Goal: Find specific page/section: Find specific page/section

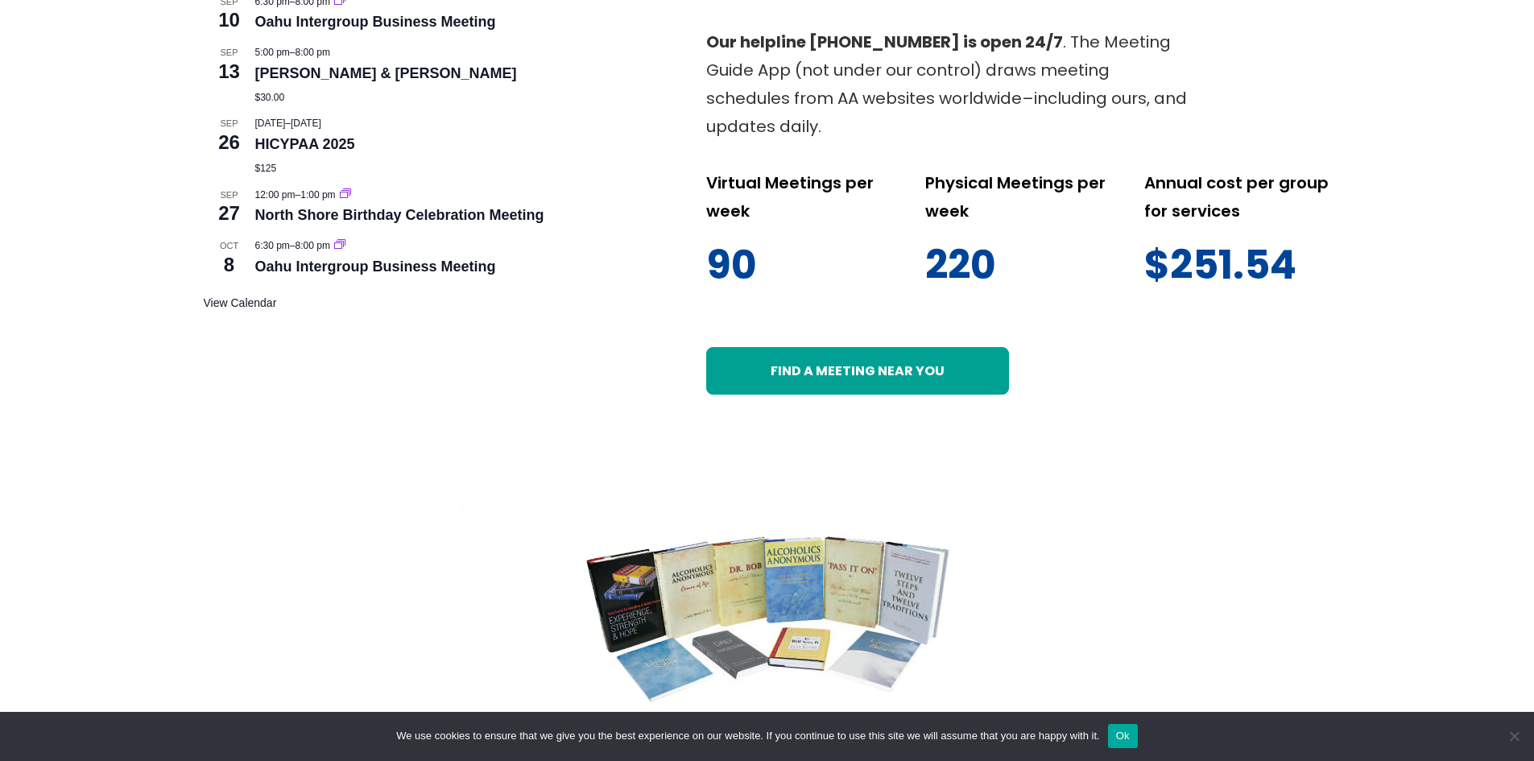
scroll to position [966, 0]
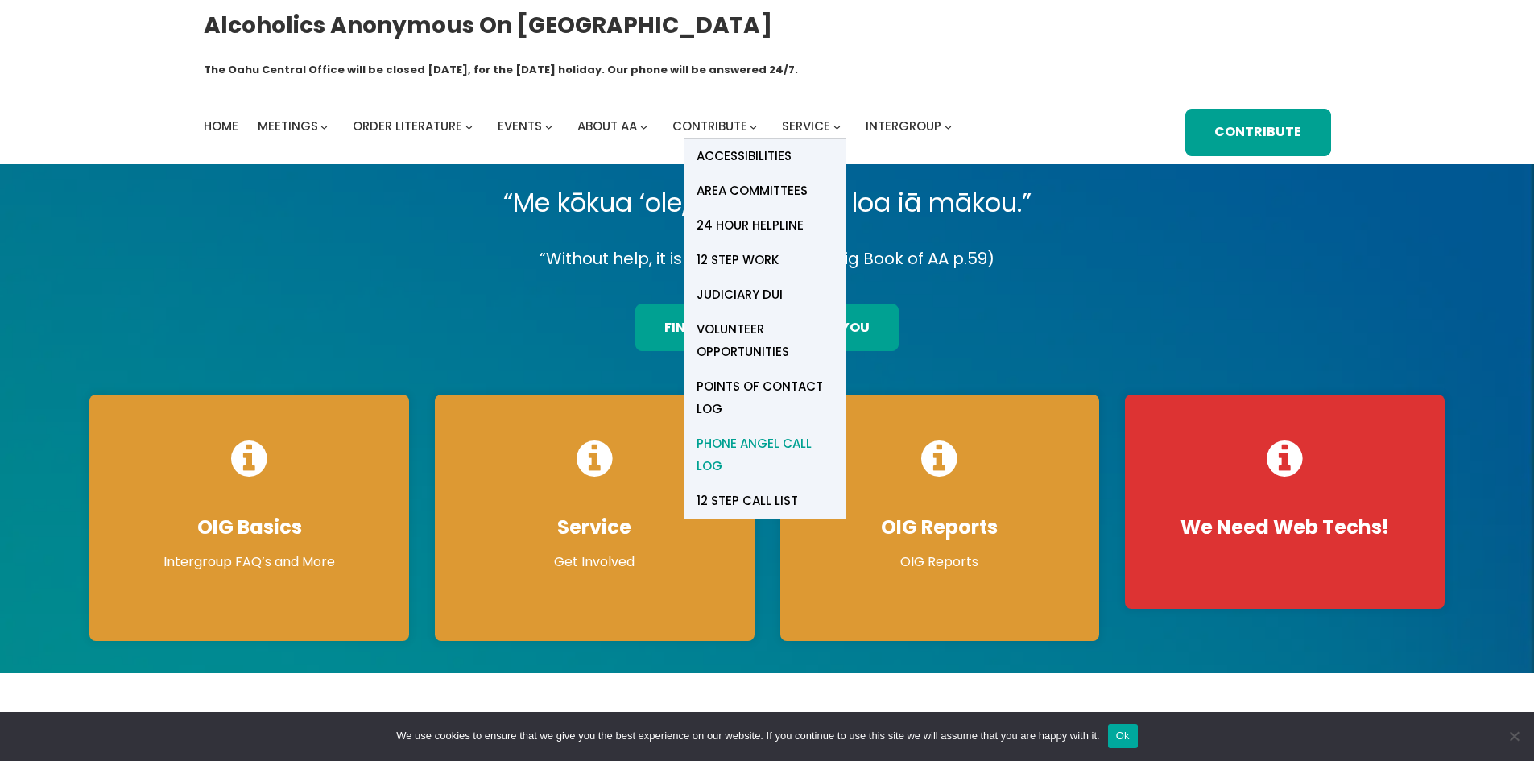
click at [744, 432] on span "Phone Angel Call Log" at bounding box center [764, 454] width 137 height 45
click at [758, 432] on span "Phone Angel Call Log" at bounding box center [764, 454] width 137 height 45
click at [765, 432] on span "Phone Angel Call Log" at bounding box center [764, 454] width 137 height 45
click at [807, 118] on span "Service" at bounding box center [806, 126] width 48 height 17
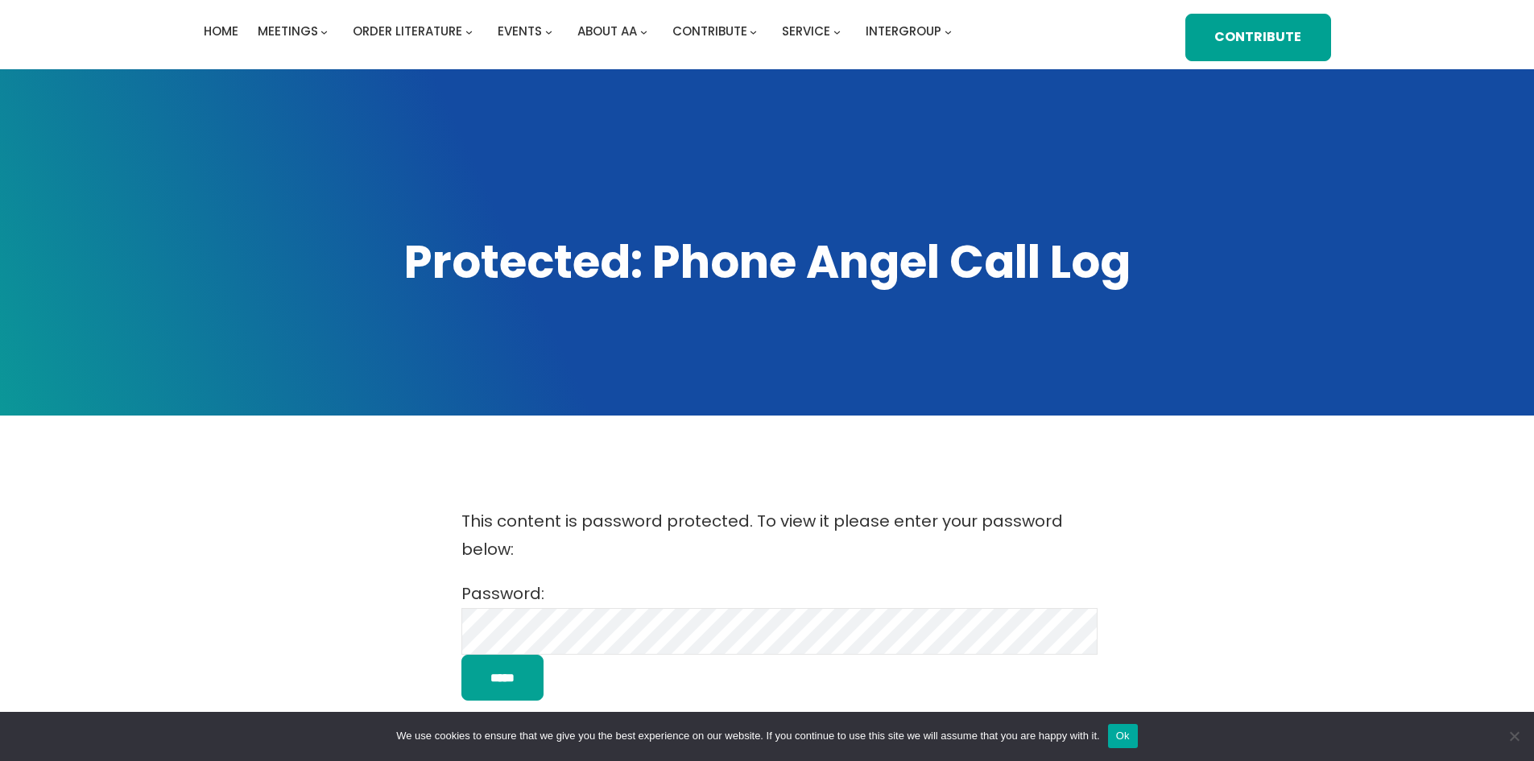
scroll to position [322, 0]
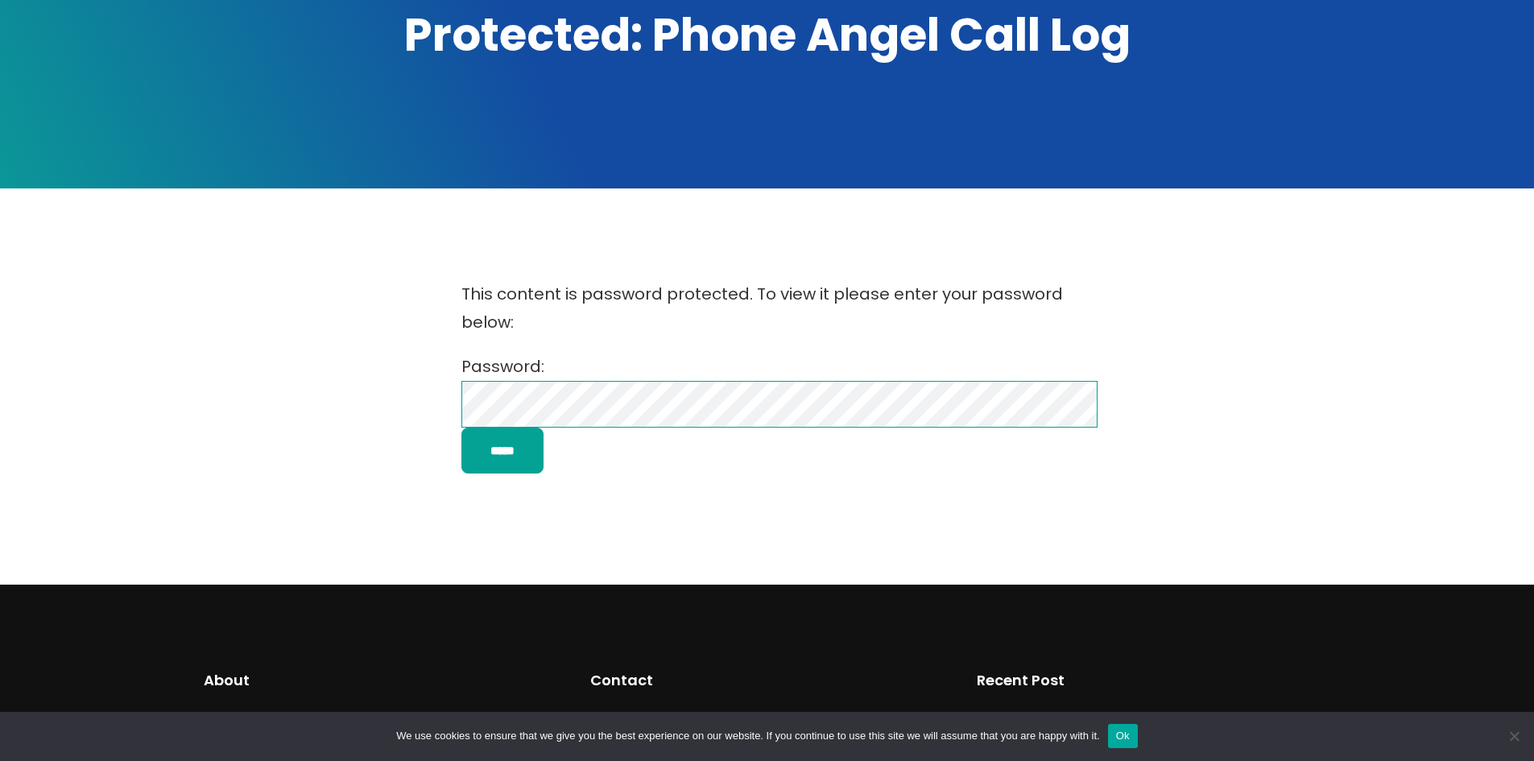
click at [461, 427] on input "*****" at bounding box center [502, 450] width 82 height 46
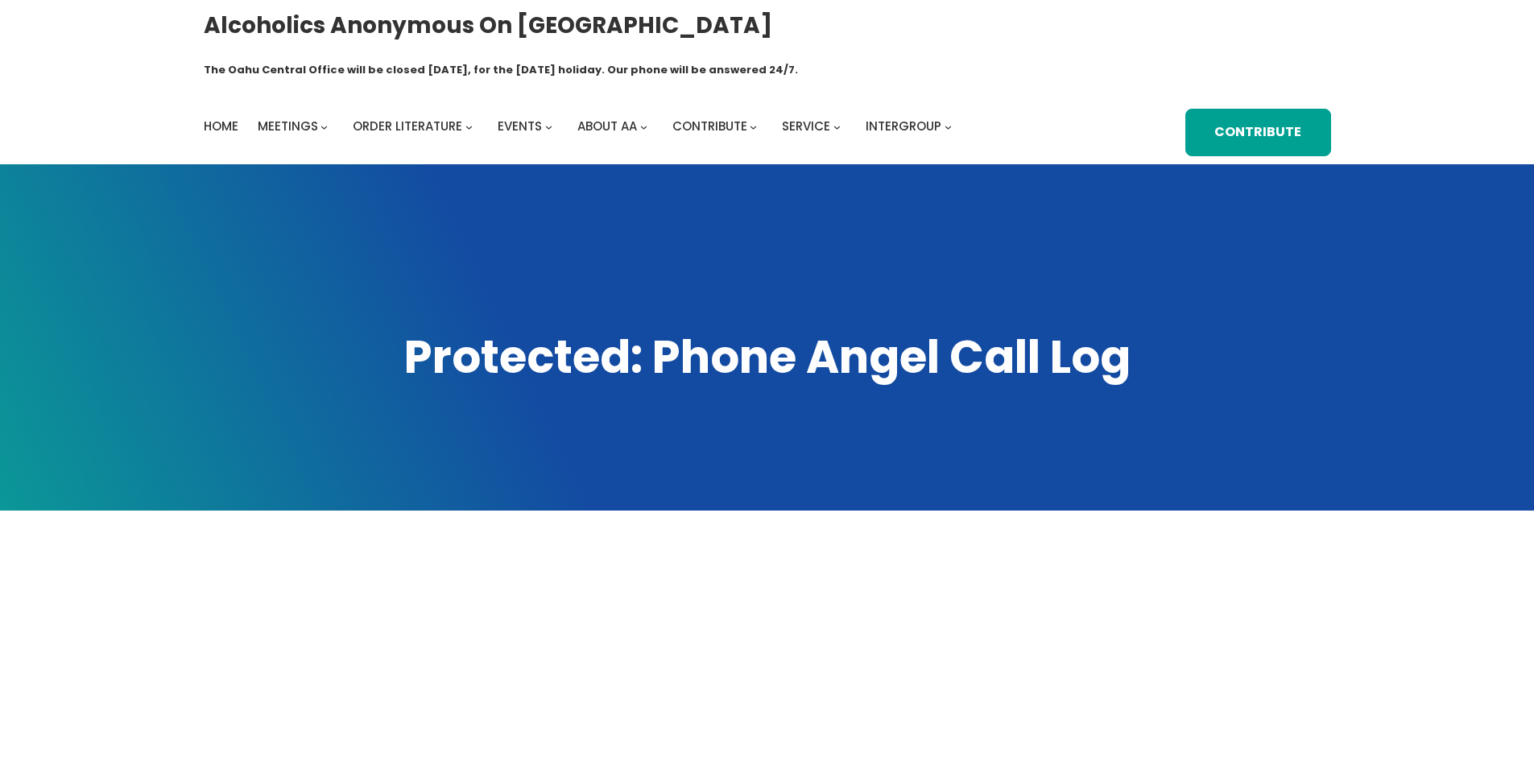
scroll to position [322, 0]
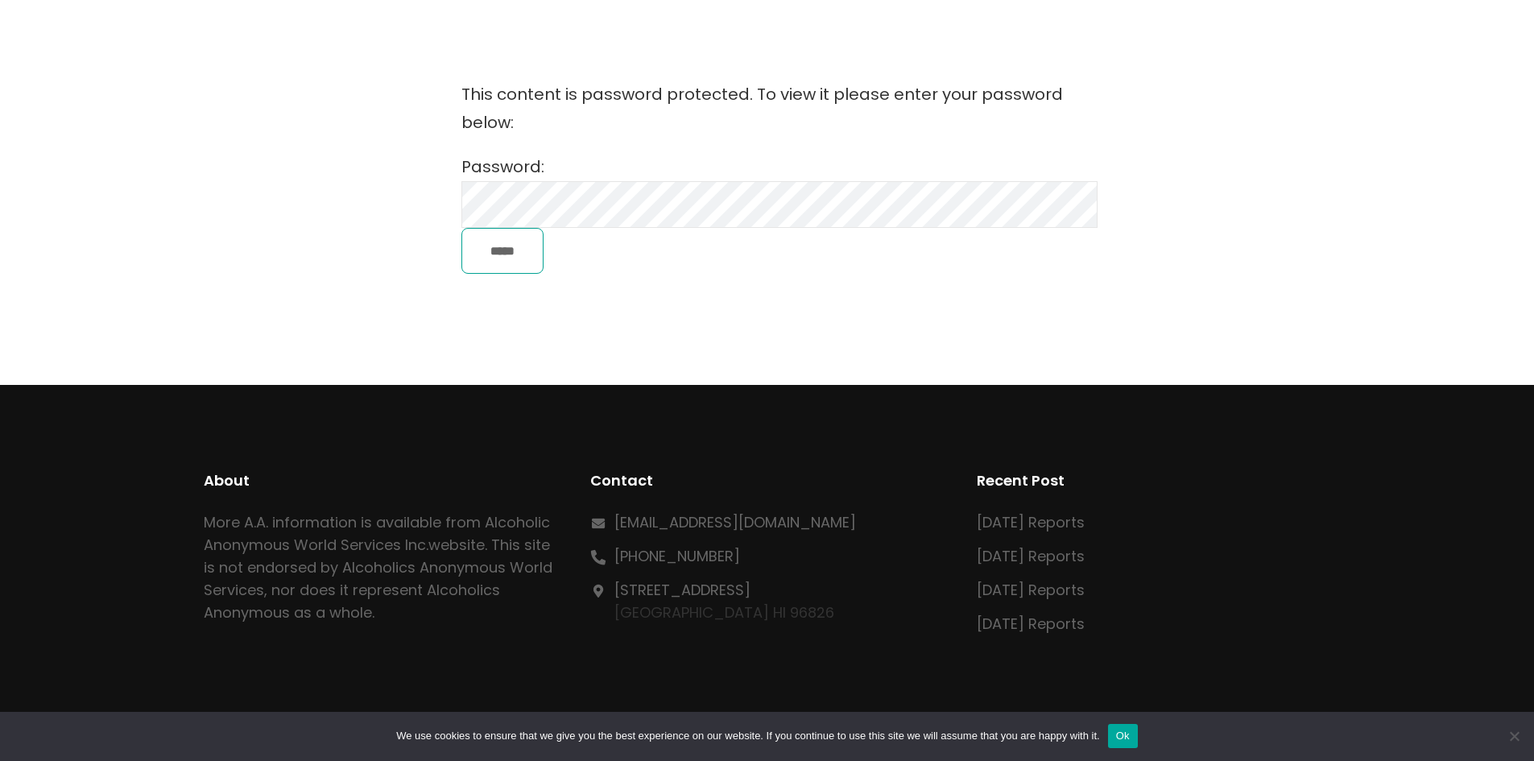
scroll to position [546, 0]
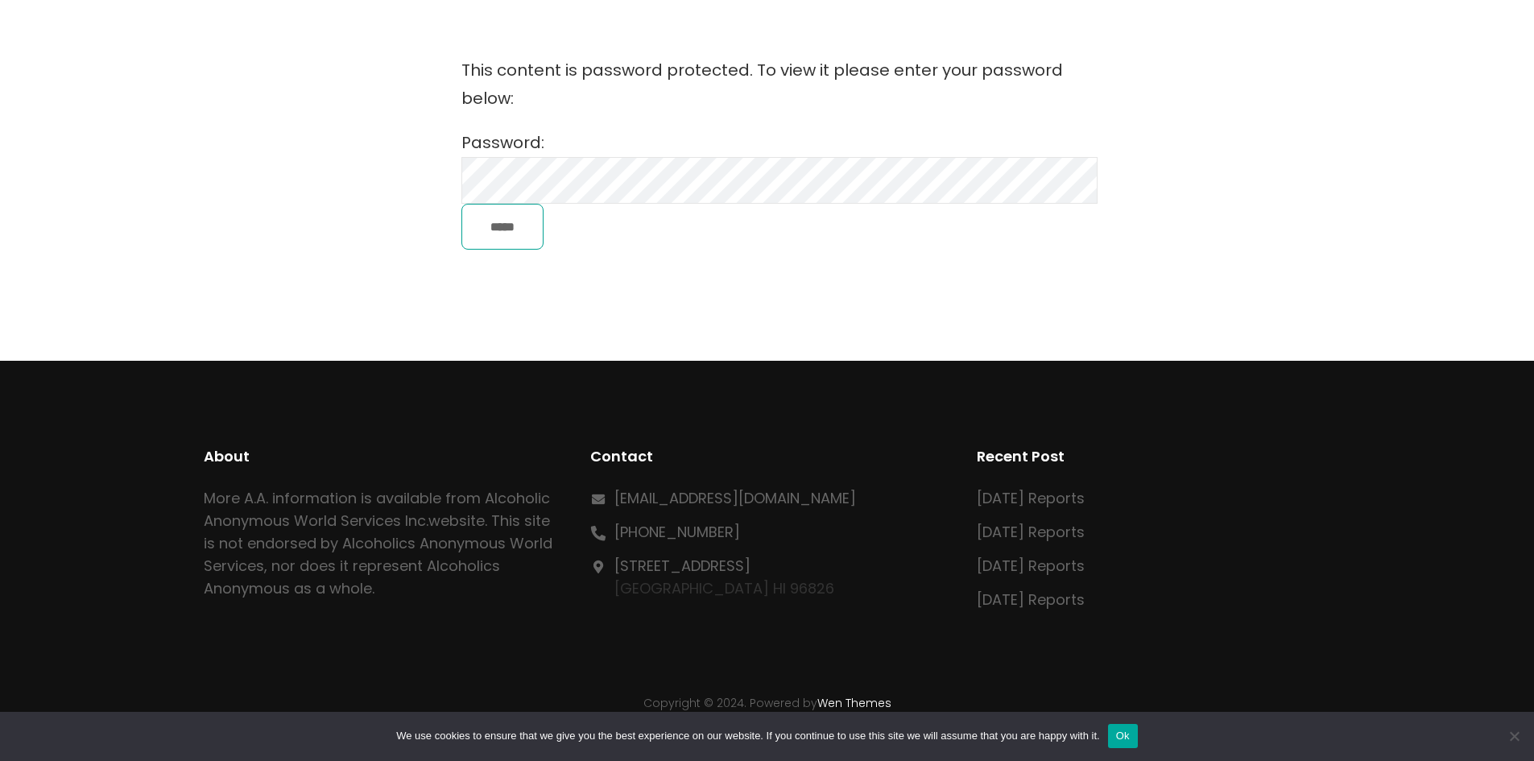
click at [510, 204] on input "*****" at bounding box center [502, 227] width 82 height 46
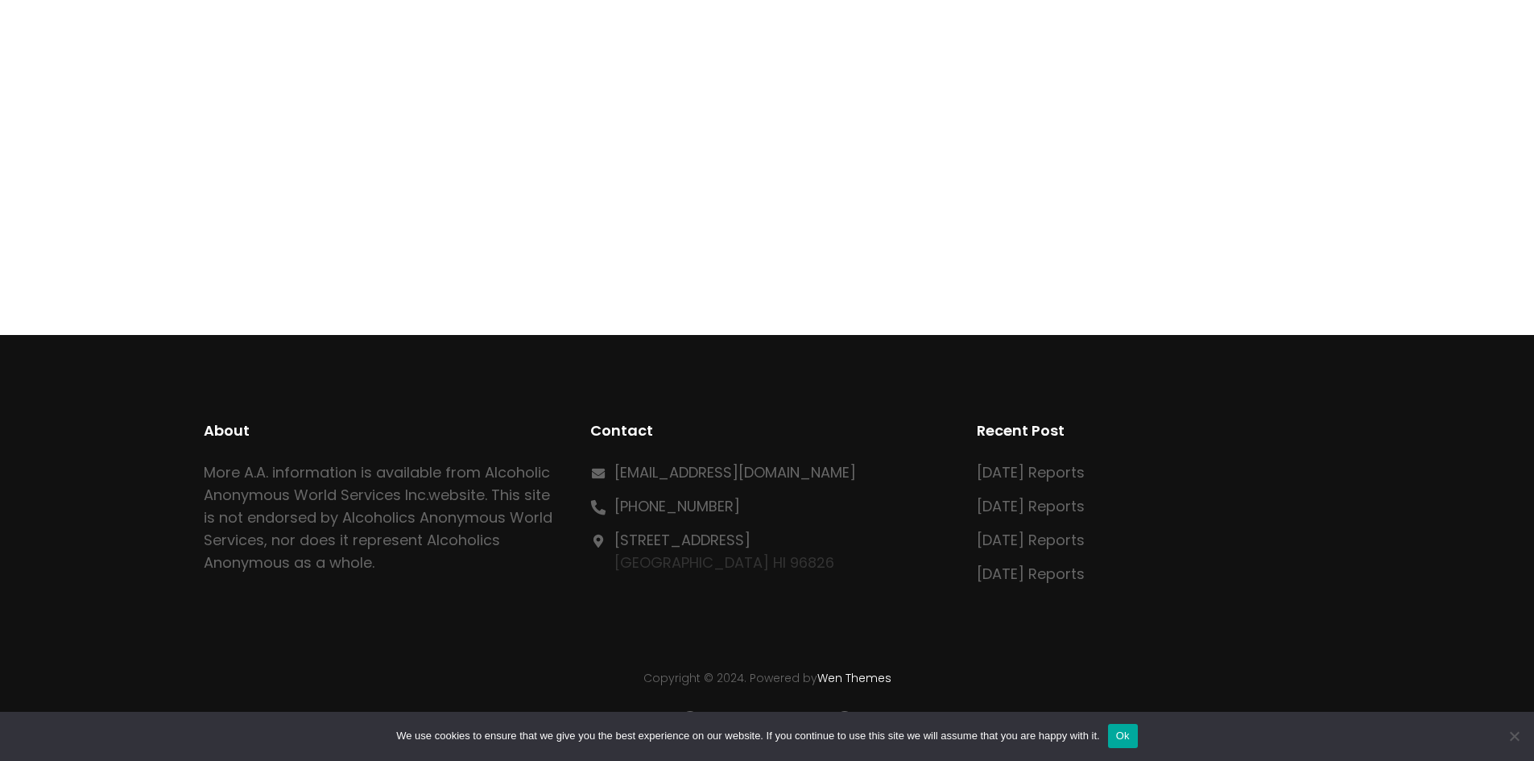
scroll to position [534, 0]
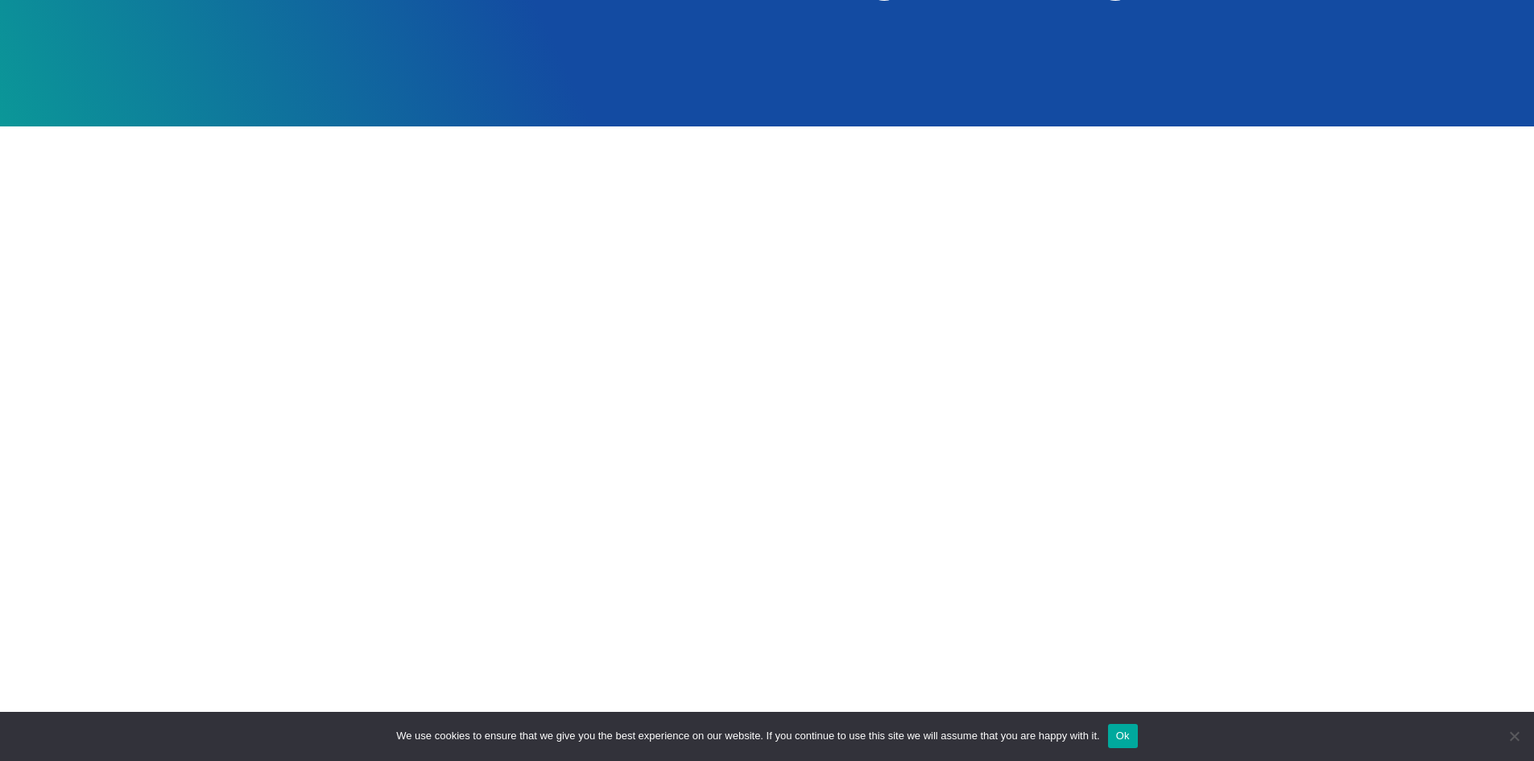
scroll to position [385, 0]
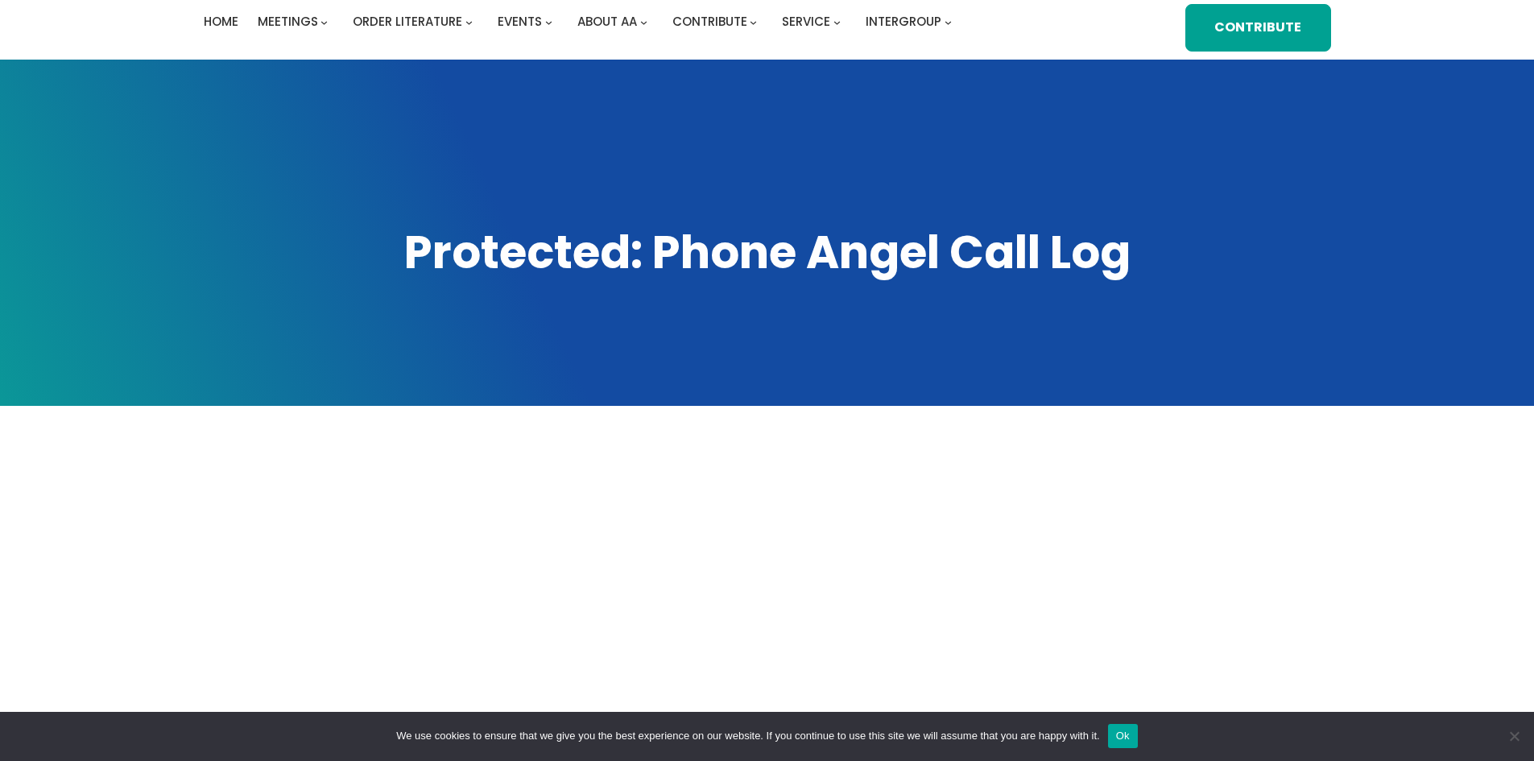
scroll to position [403, 0]
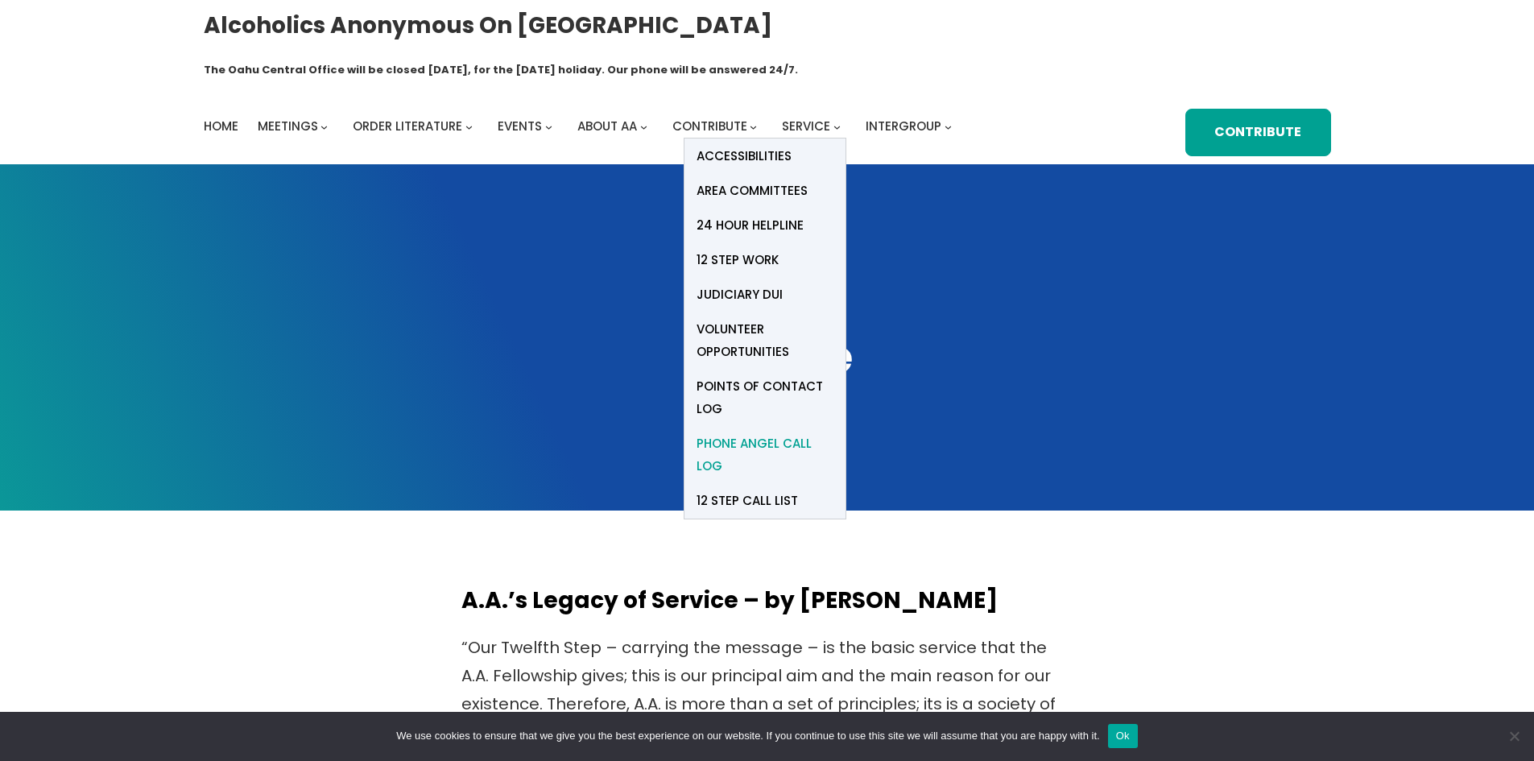
click at [749, 432] on span "Phone Angel Call Log" at bounding box center [764, 454] width 137 height 45
click at [751, 432] on span "Phone Angel Call Log" at bounding box center [764, 454] width 137 height 45
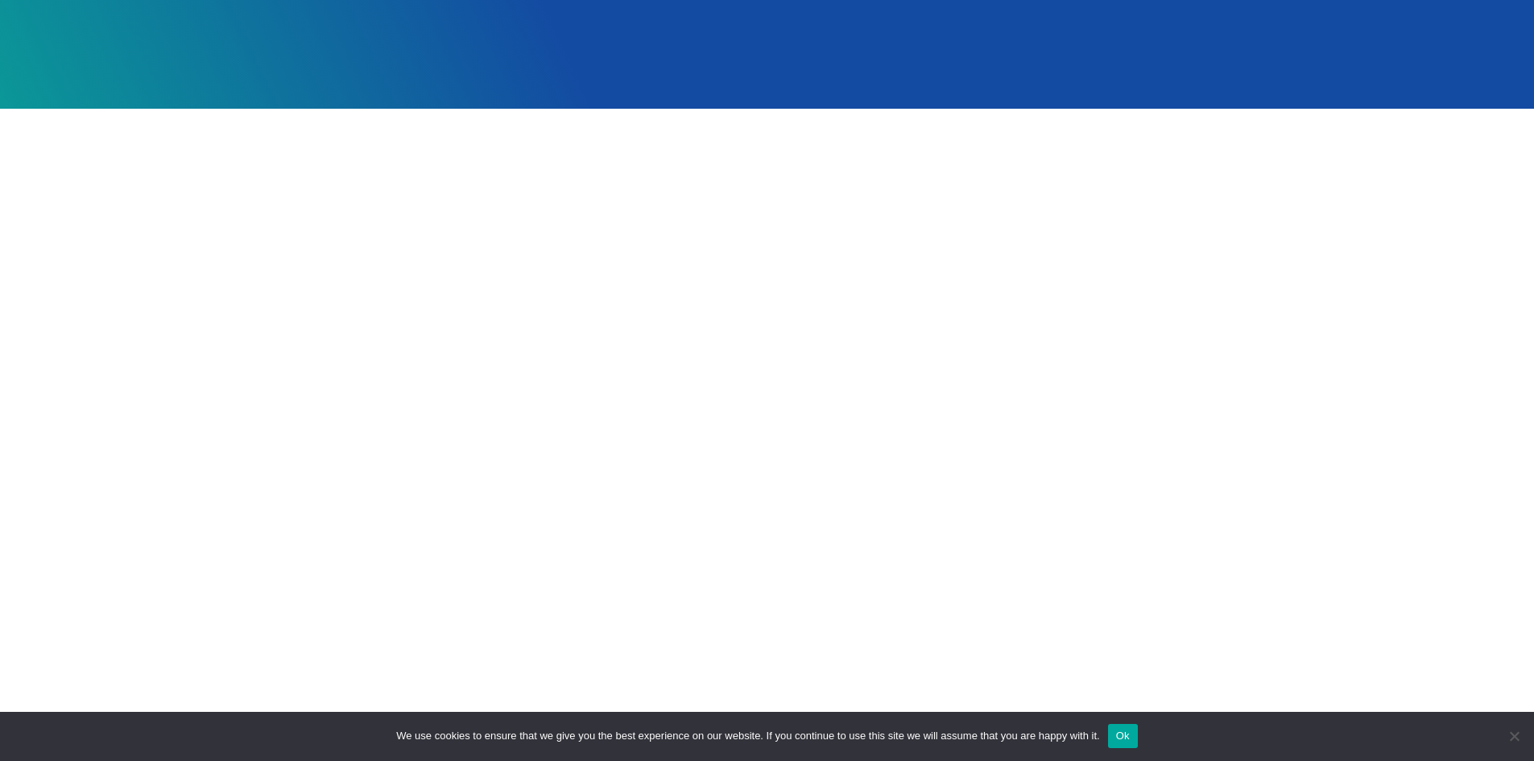
scroll to position [403, 0]
